Goal: Check status

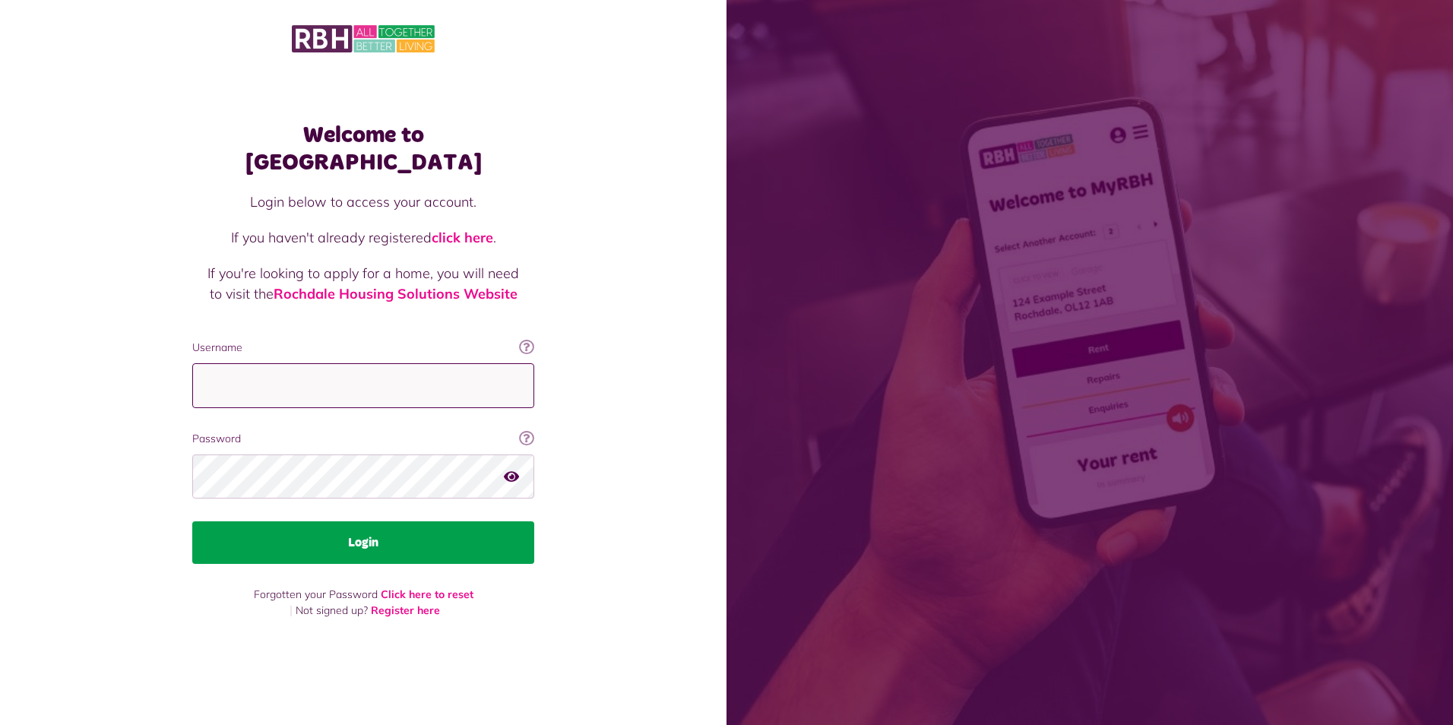
type input "**********"
click at [368, 528] on button "Login" at bounding box center [363, 542] width 342 height 43
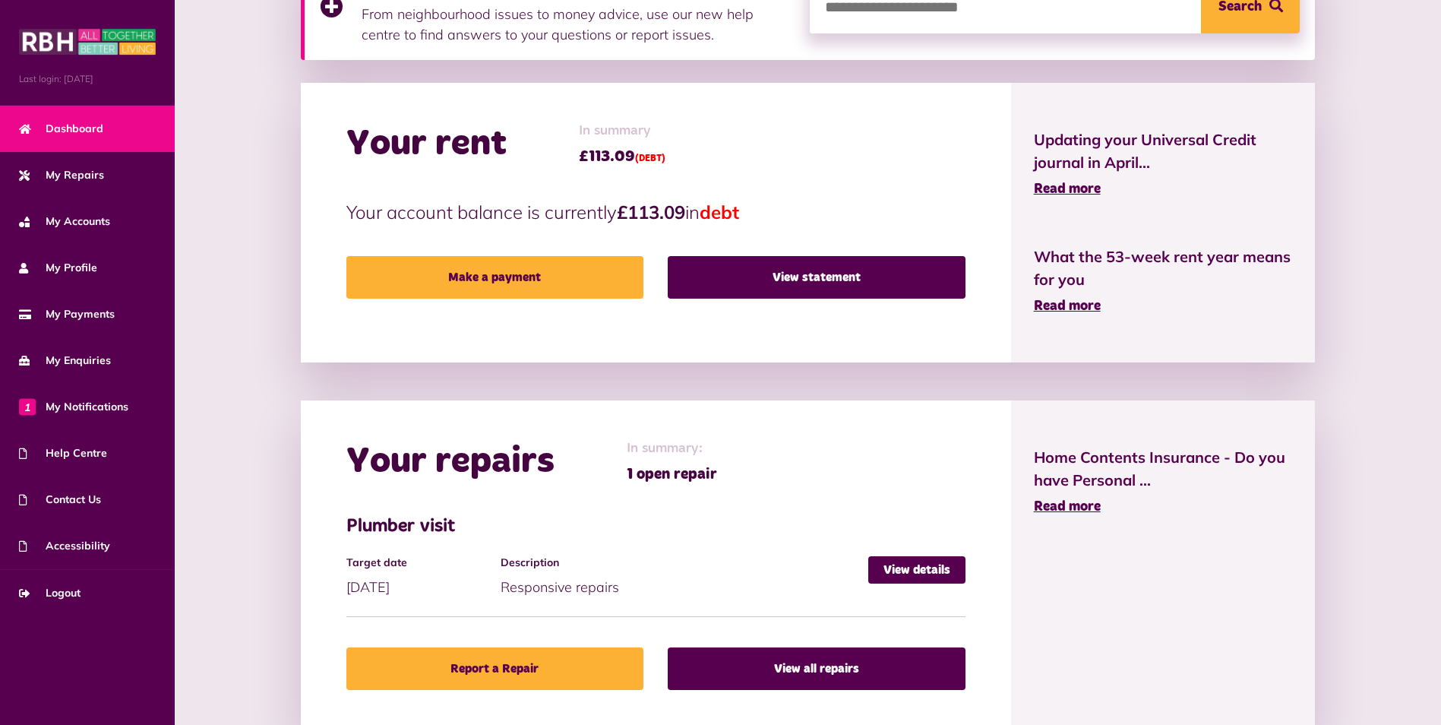
scroll to position [304, 0]
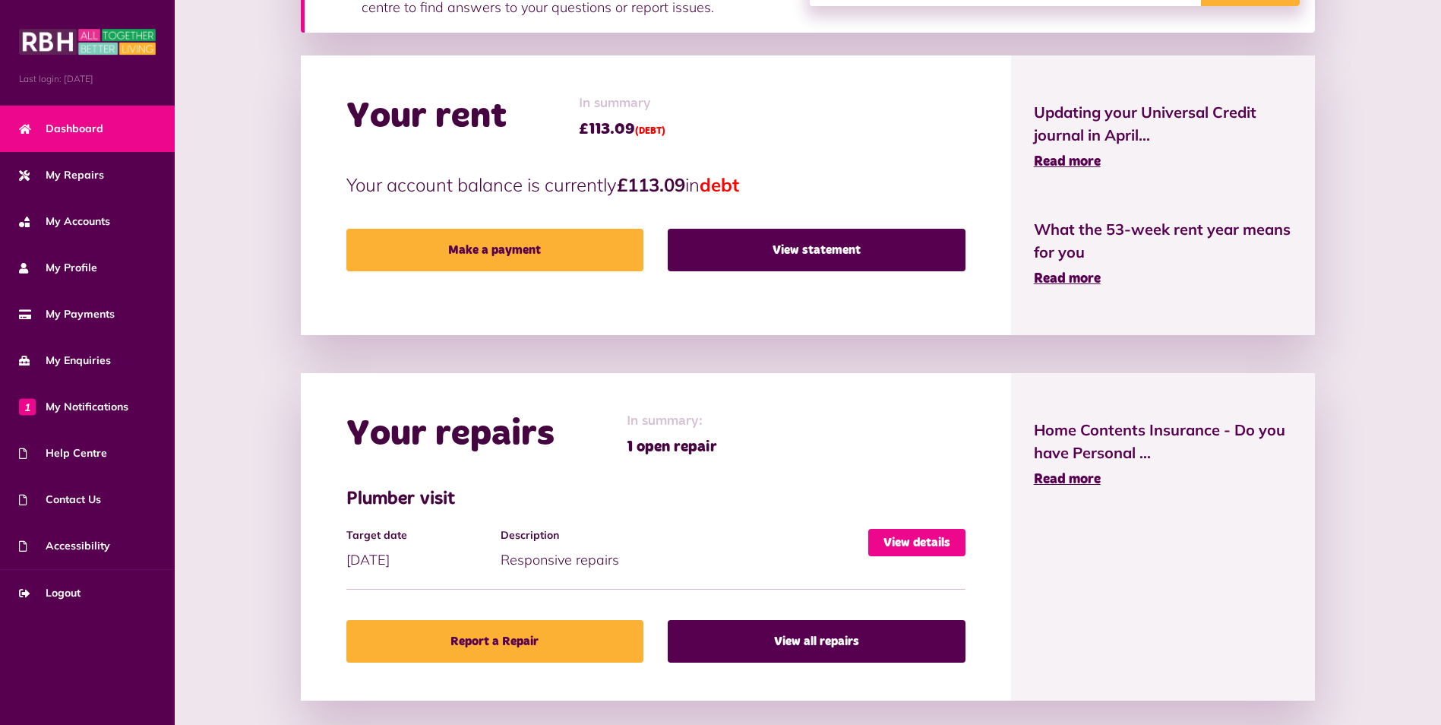
click at [900, 538] on link "View details" at bounding box center [916, 542] width 97 height 27
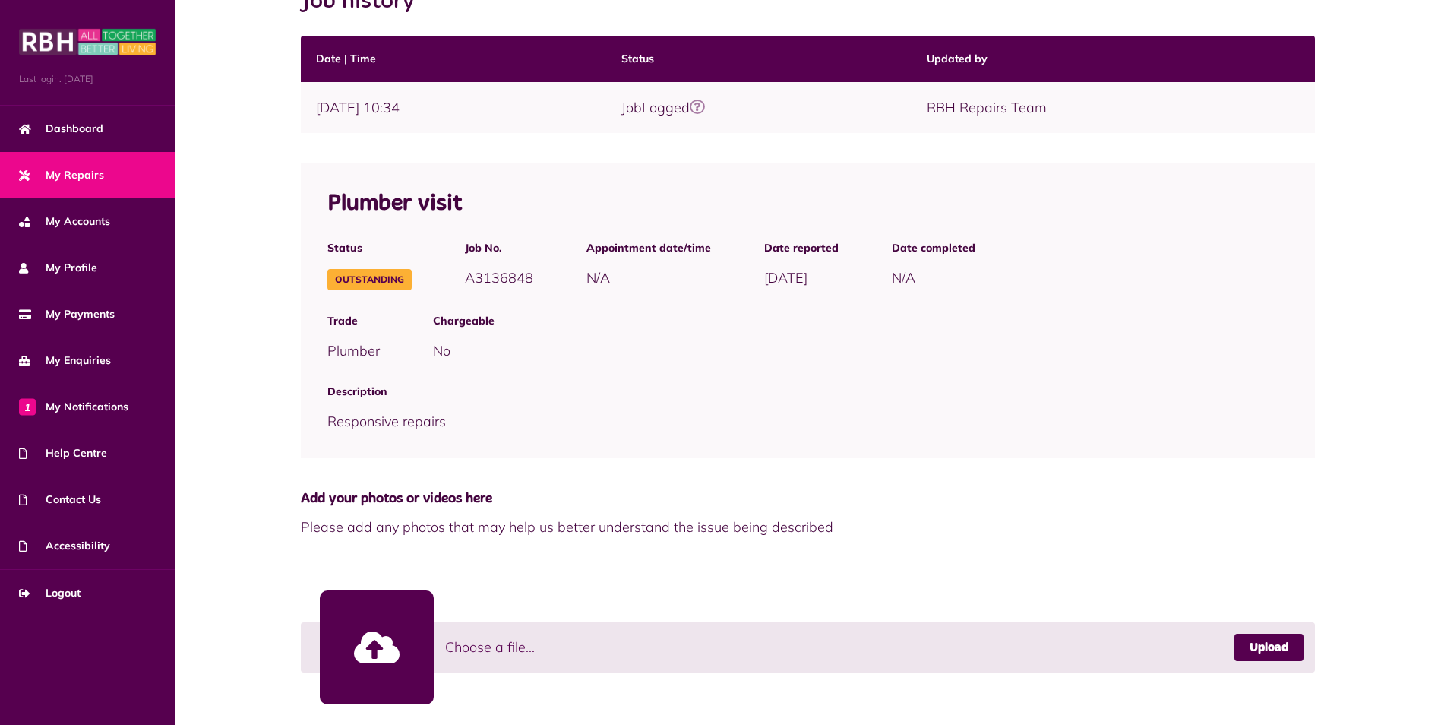
scroll to position [299, 0]
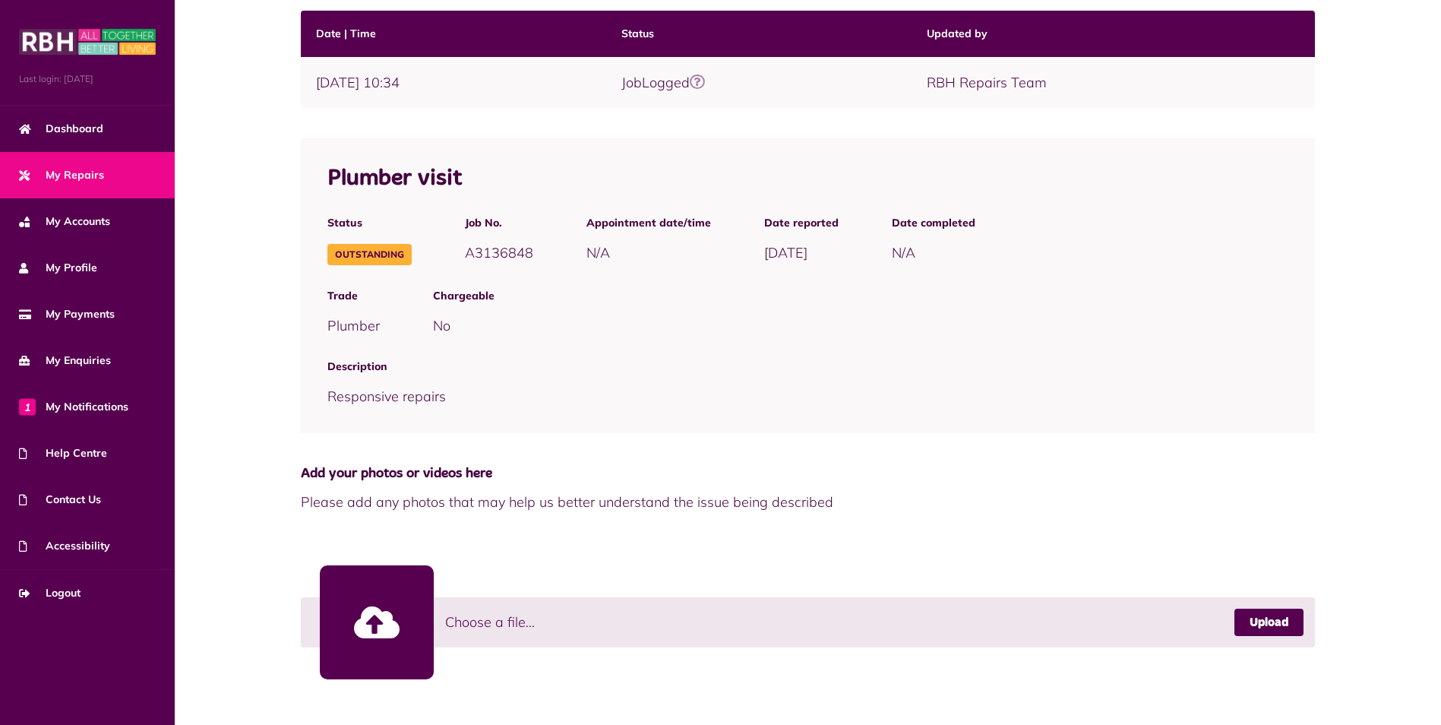
click at [72, 177] on span "My Repairs" at bounding box center [61, 175] width 85 height 16
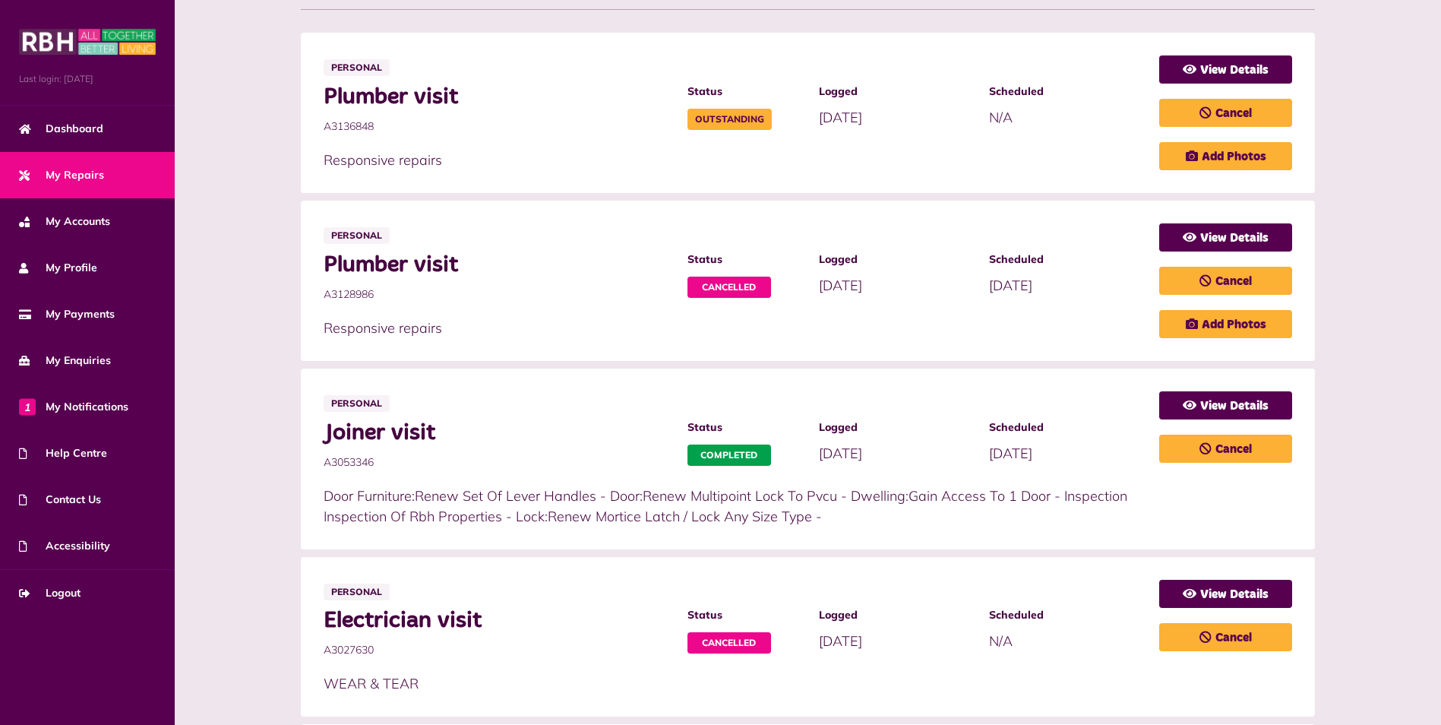
scroll to position [304, 0]
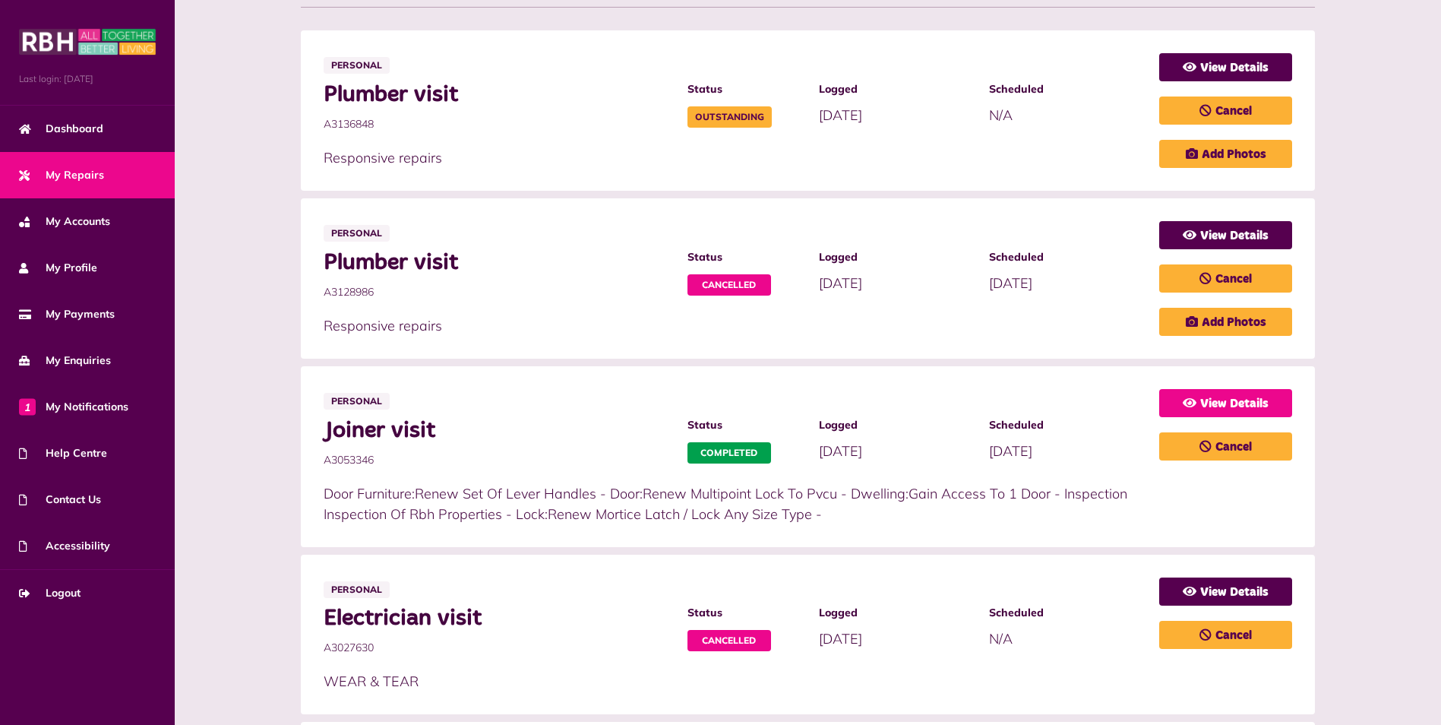
click at [1226, 403] on link "View Details" at bounding box center [1225, 403] width 133 height 28
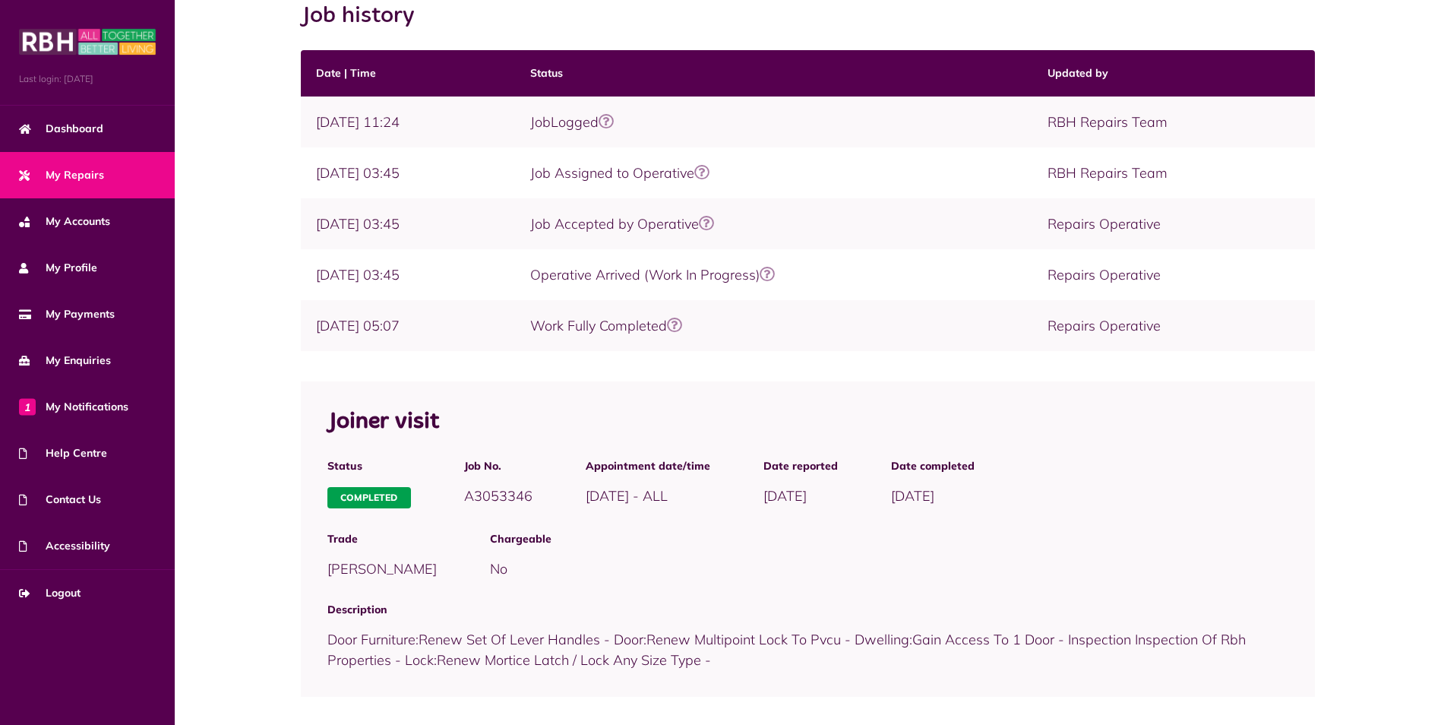
scroll to position [277, 0]
